Goal: Check status: Check status

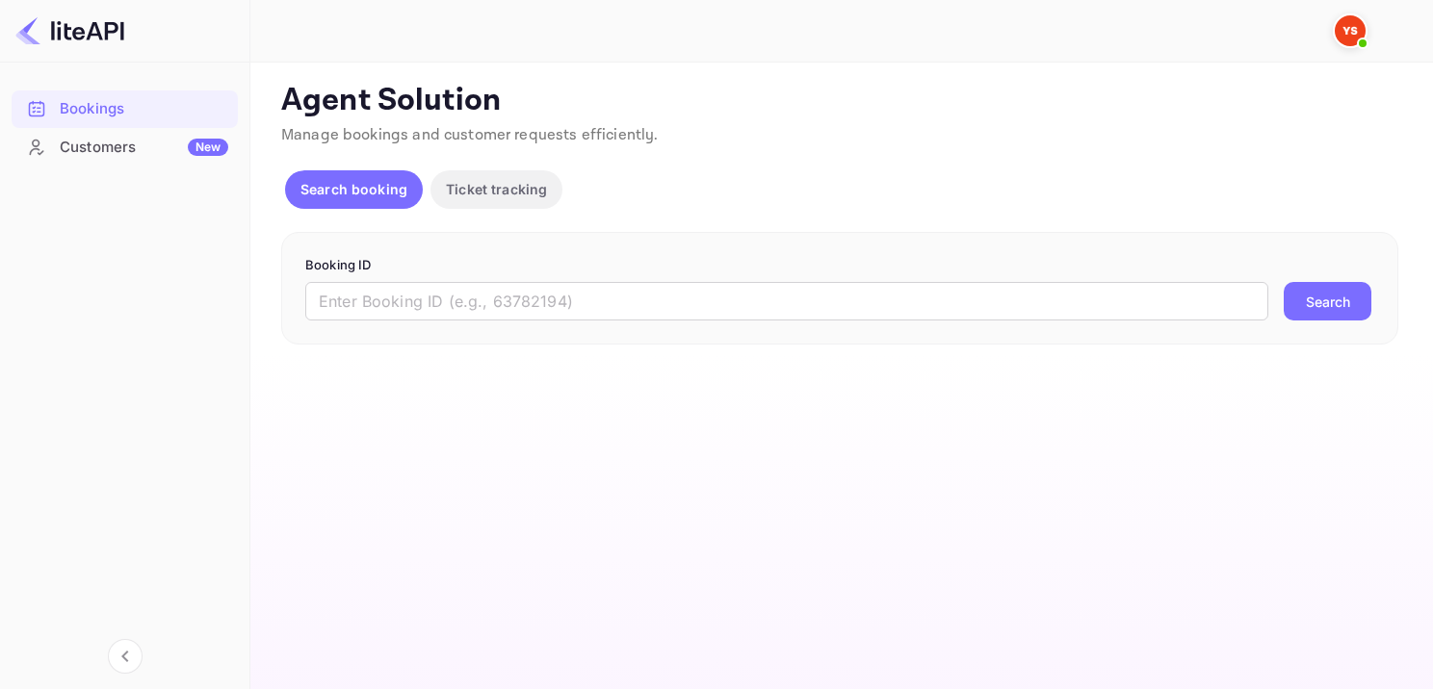
click at [612, 292] on input "text" at bounding box center [786, 301] width 963 height 39
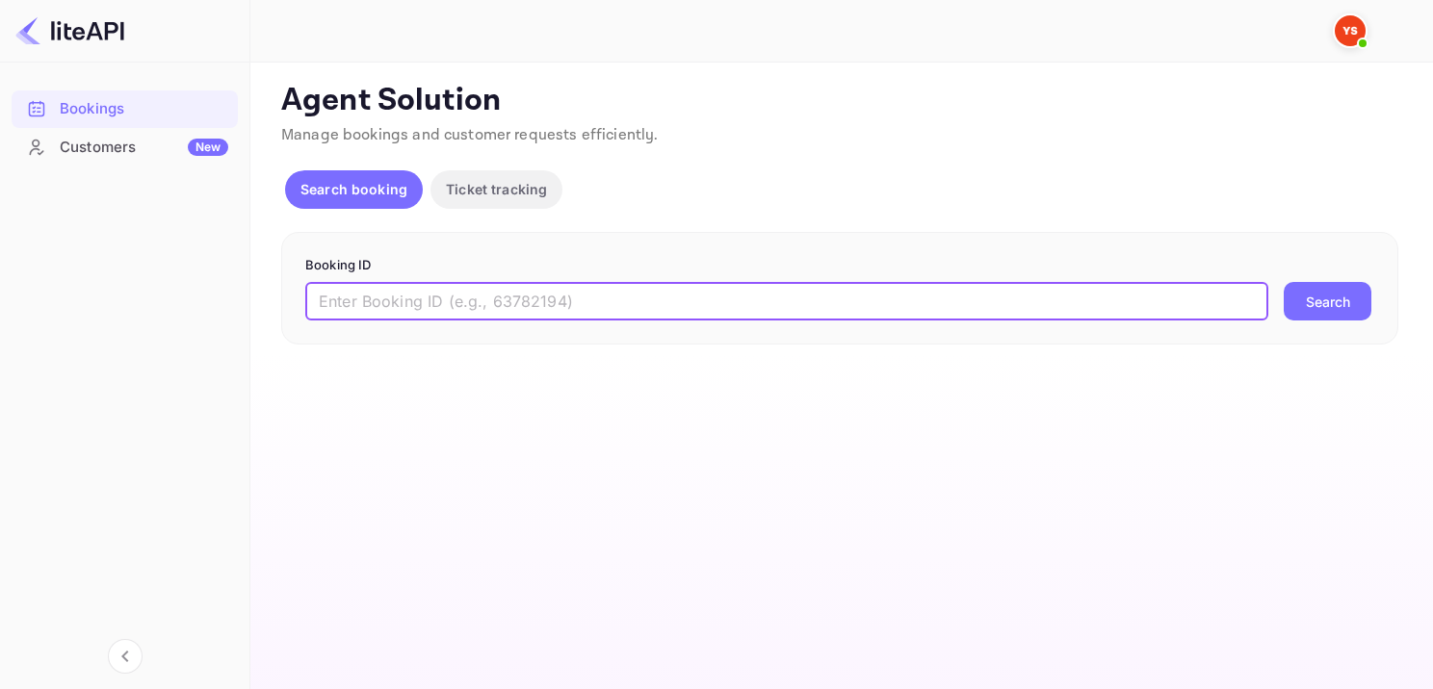
paste input "9225903"
type input "9225903"
click at [1352, 308] on button "Search" at bounding box center [1327, 301] width 88 height 39
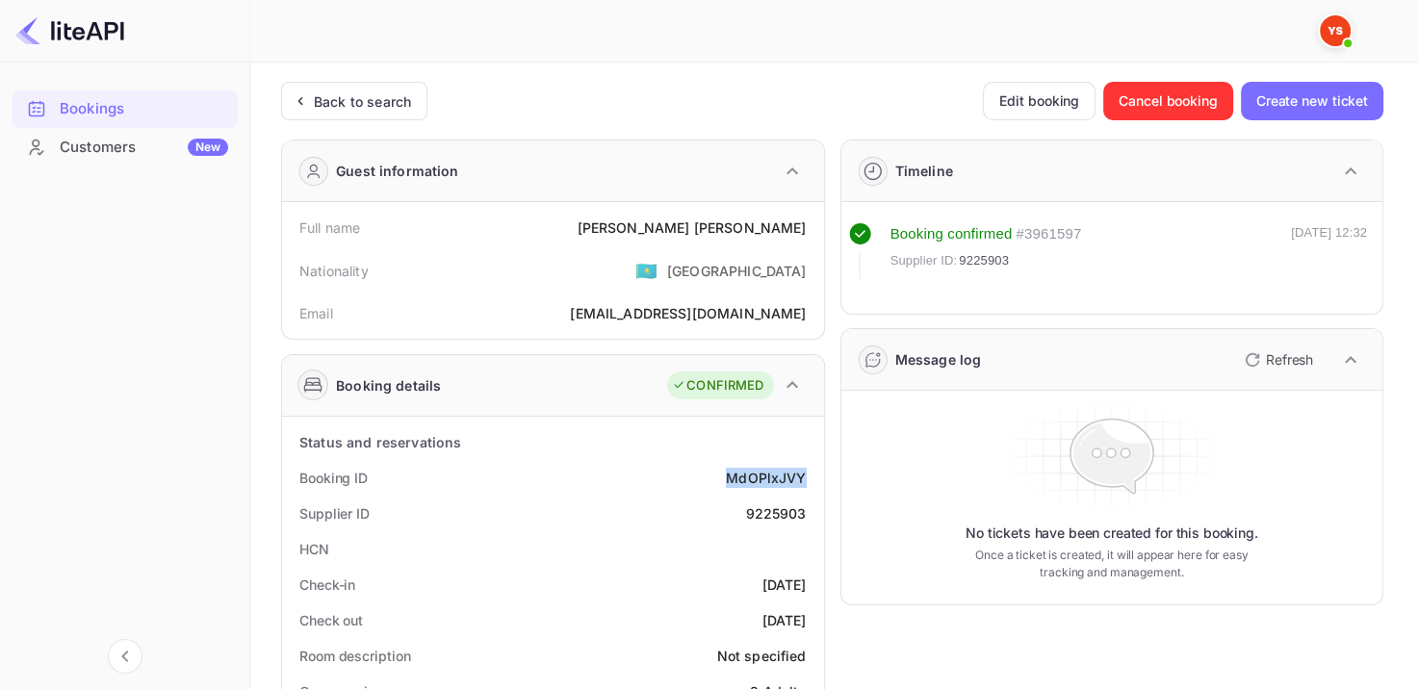
drag, startPoint x: 781, startPoint y: 479, endPoint x: 816, endPoint y: 477, distance: 35.7
copy div "MdOPlxJVY"
drag, startPoint x: 687, startPoint y: 212, endPoint x: 817, endPoint y: 227, distance: 130.9
click at [818, 227] on div "Full name [PERSON_NAME] [PERSON_NAME] Nationality 🇰🇿 [DEMOGRAPHIC_DATA] Email […" at bounding box center [553, 270] width 542 height 137
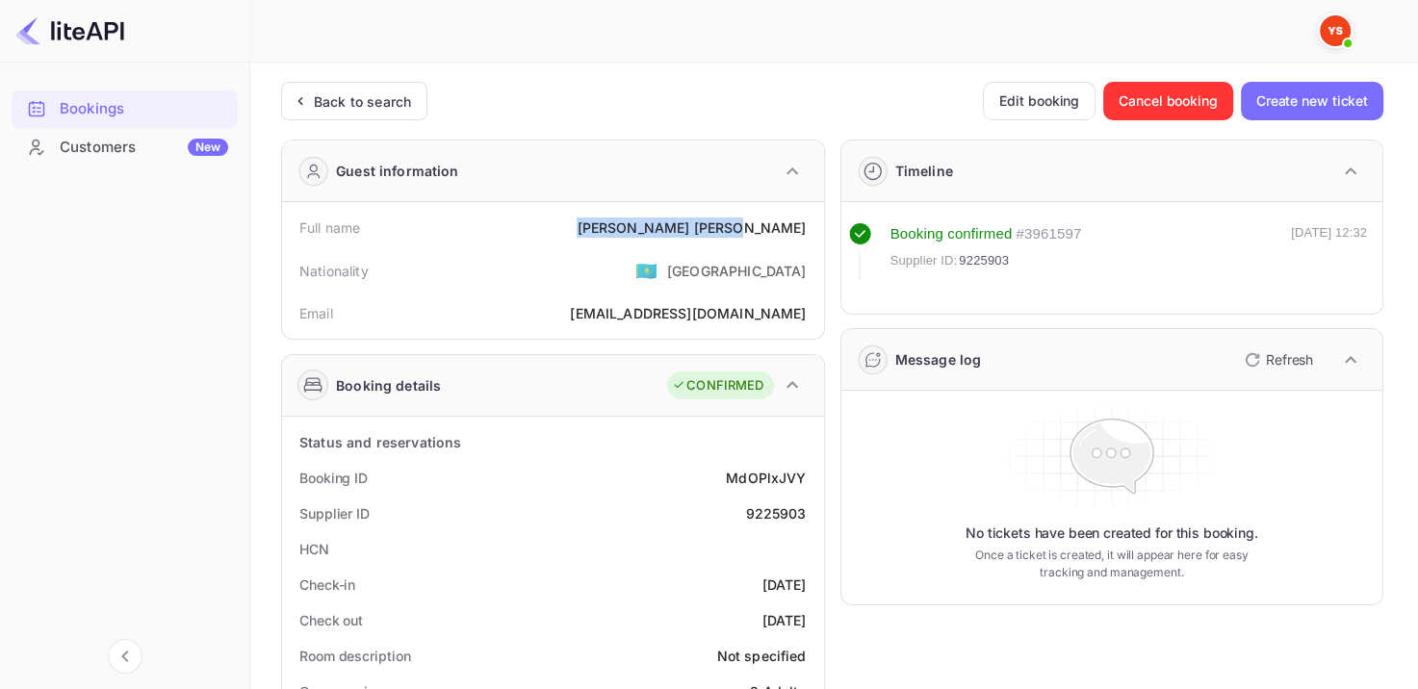
copy div "[PERSON_NAME] [PERSON_NAME]"
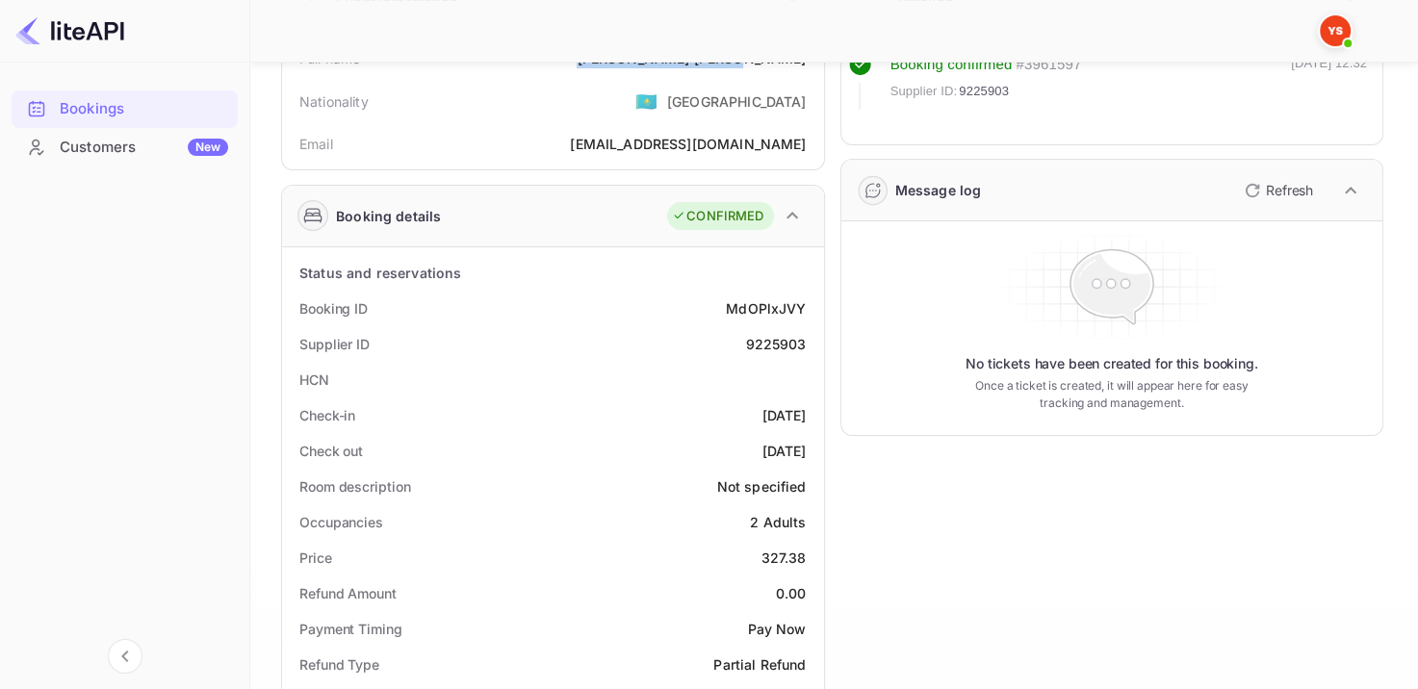
scroll to position [289, 0]
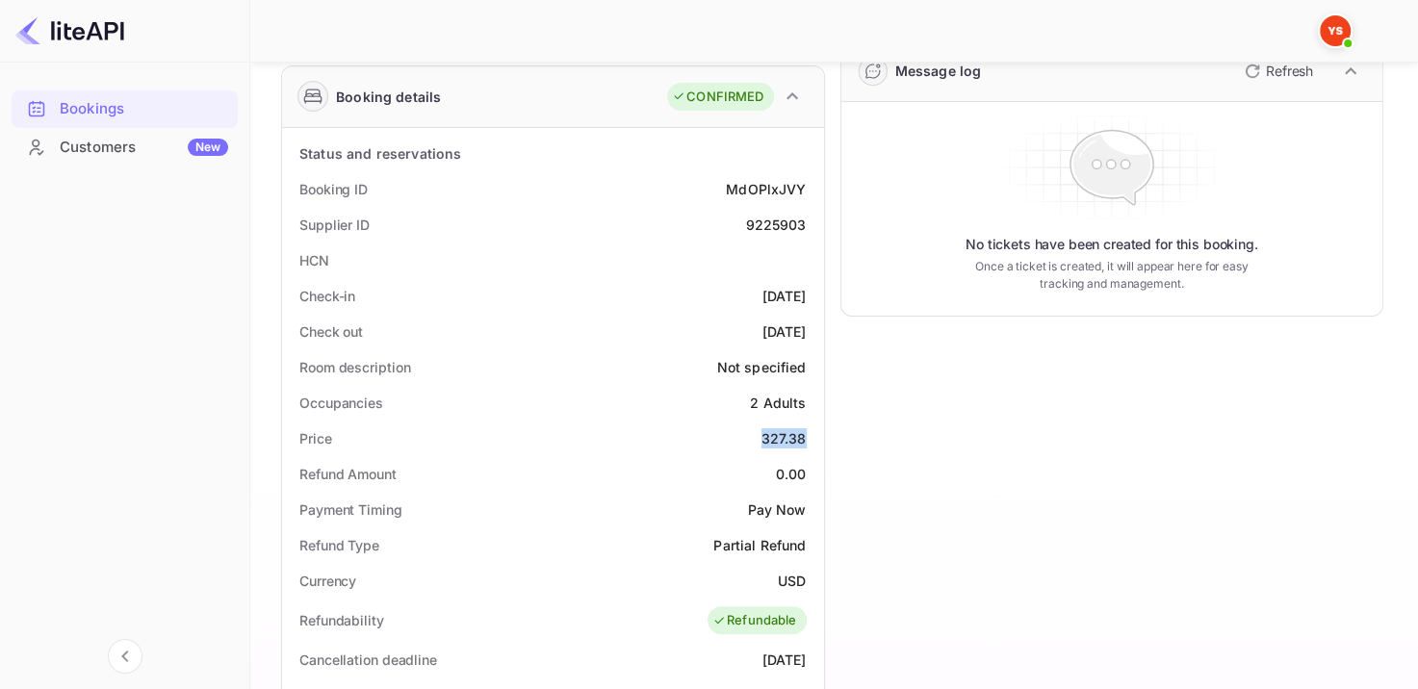
drag, startPoint x: 747, startPoint y: 427, endPoint x: 810, endPoint y: 432, distance: 62.8
click at [810, 432] on div "Price 327.38" at bounding box center [553, 439] width 527 height 36
copy div "327.38"
